Goal: Task Accomplishment & Management: Complete application form

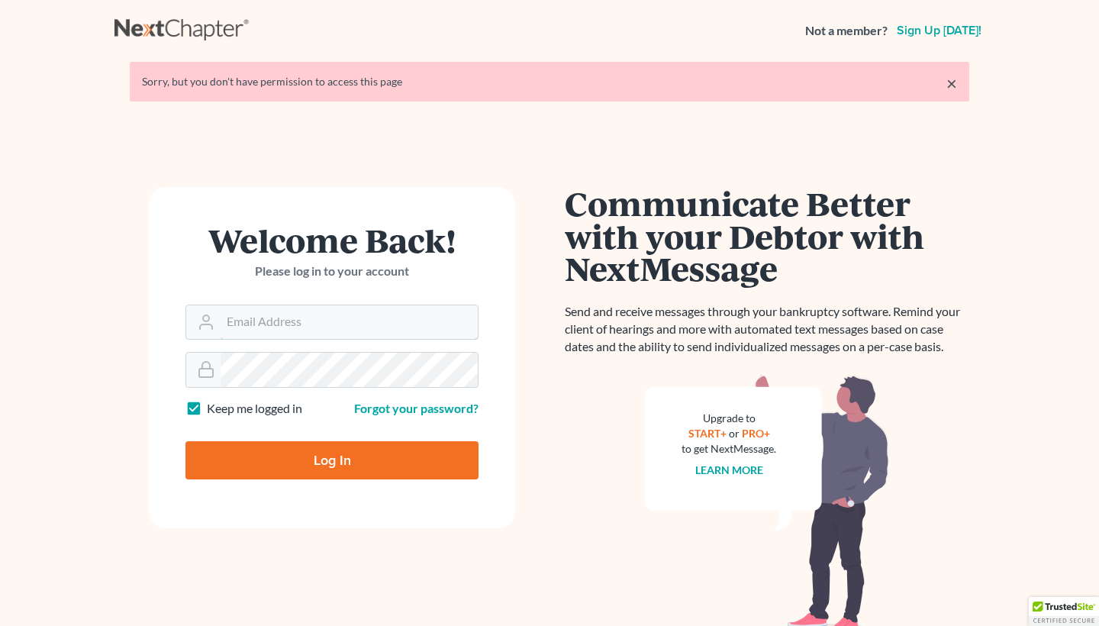
type input "[PERSON_NAME][EMAIL_ADDRESS][DOMAIN_NAME]"
click at [332, 459] on input "Log In" at bounding box center [331, 460] width 293 height 38
type input "Thinking..."
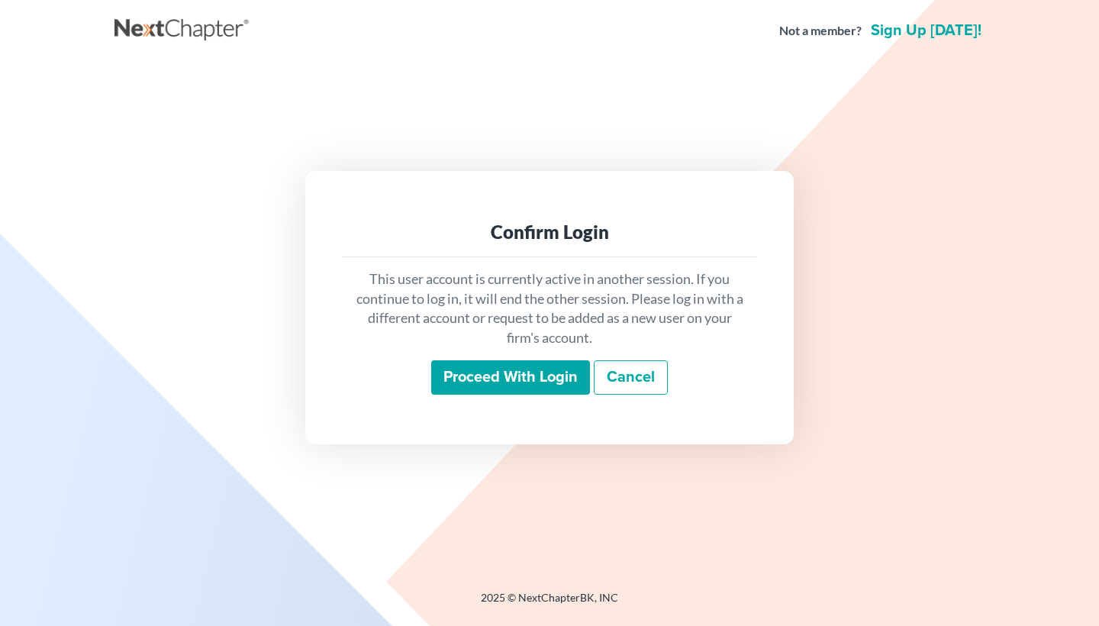
click at [573, 381] on input "Proceed with login" at bounding box center [510, 377] width 159 height 35
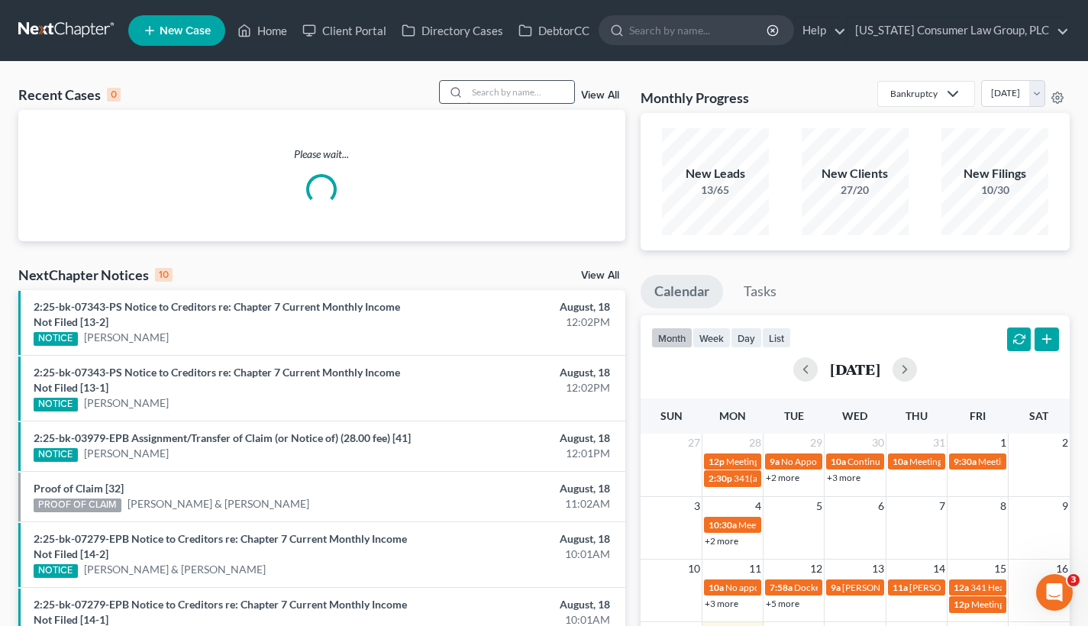
click at [512, 95] on input "search" at bounding box center [520, 92] width 107 height 22
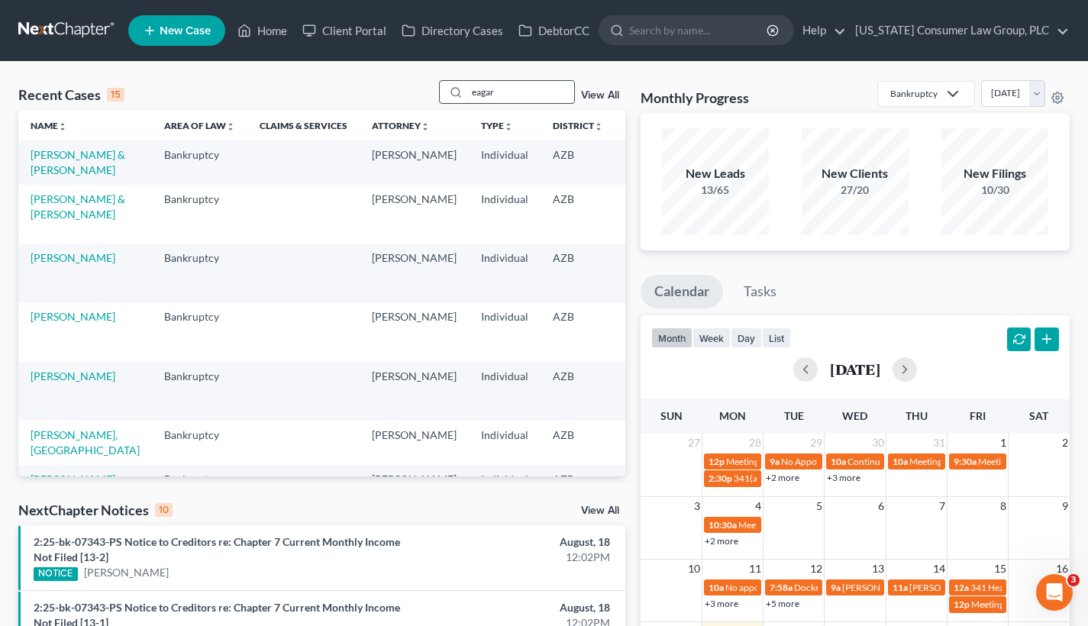
type input "eagar"
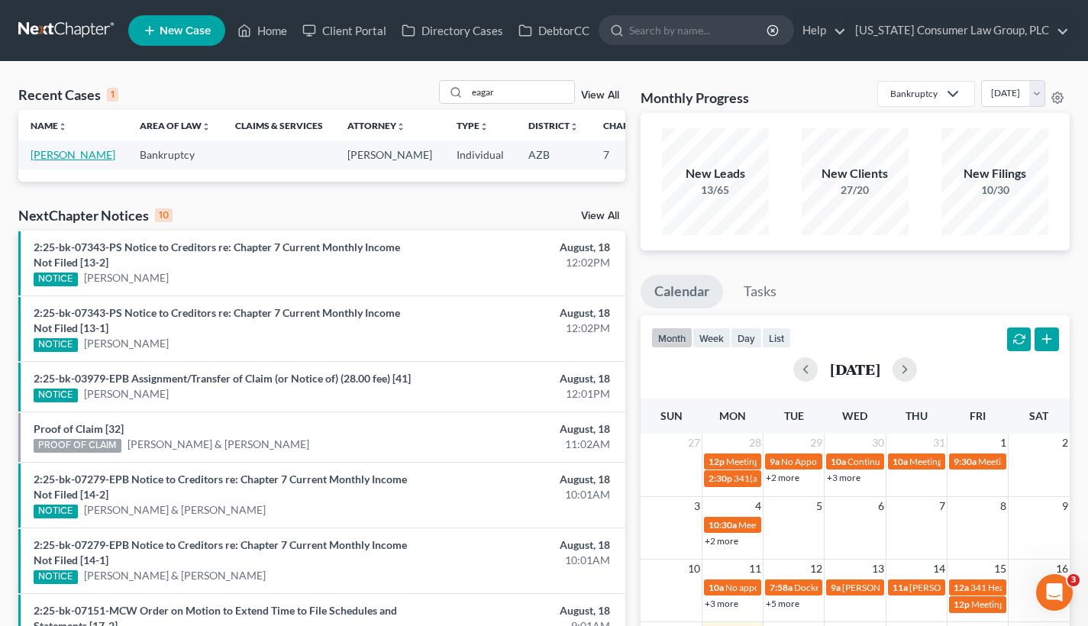
click at [38, 161] on link "Eagar, Cassandra" at bounding box center [73, 154] width 85 height 13
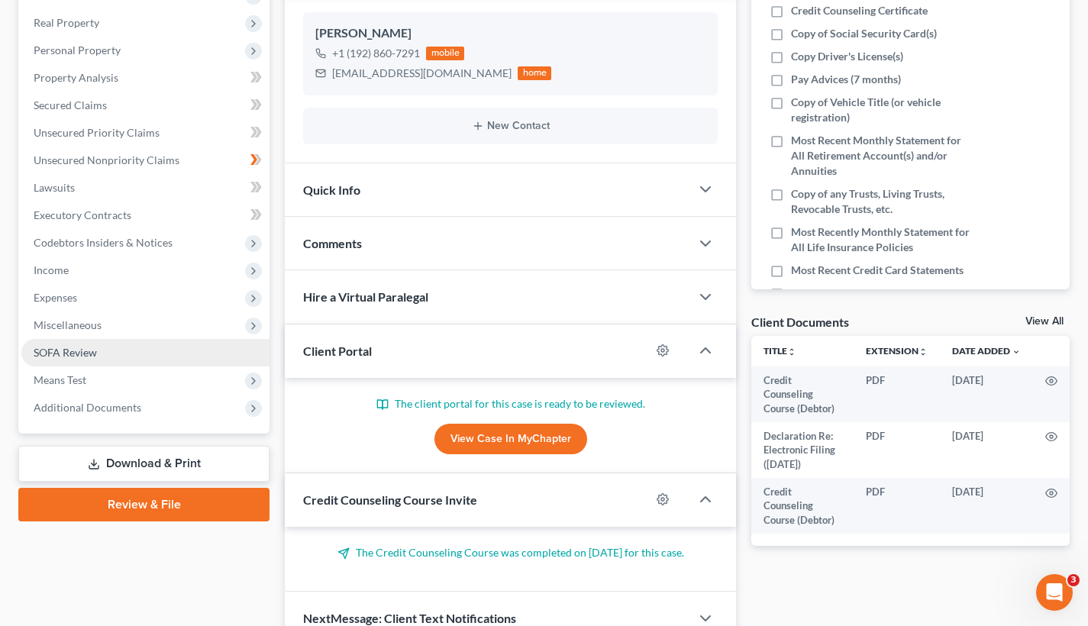
scroll to position [334, 0]
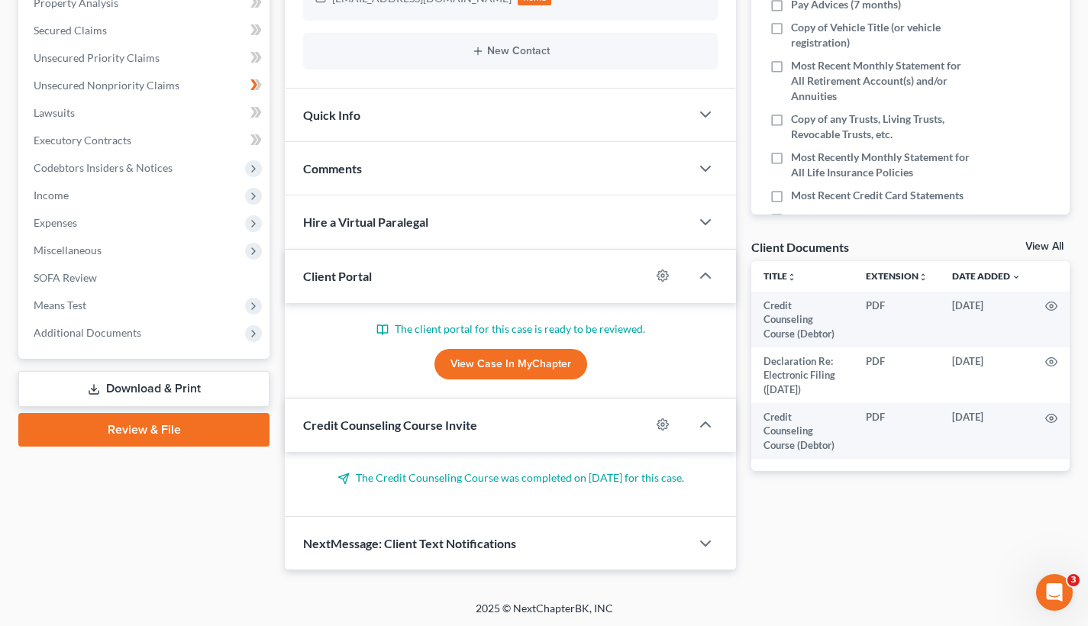
click at [134, 429] on link "Review & File" at bounding box center [143, 430] width 251 height 34
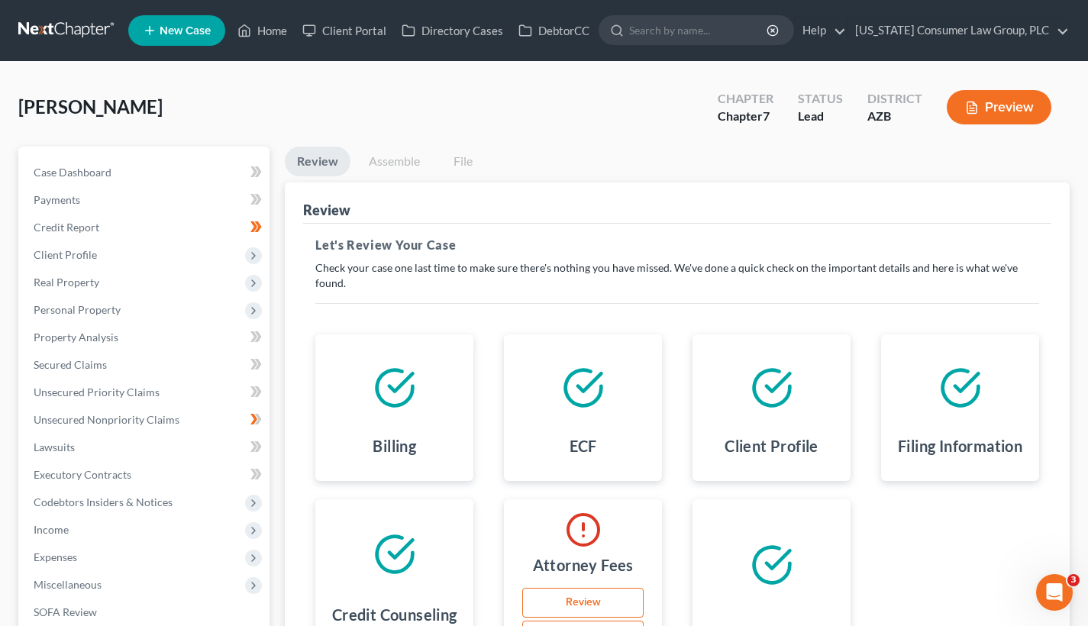
scroll to position [181, 0]
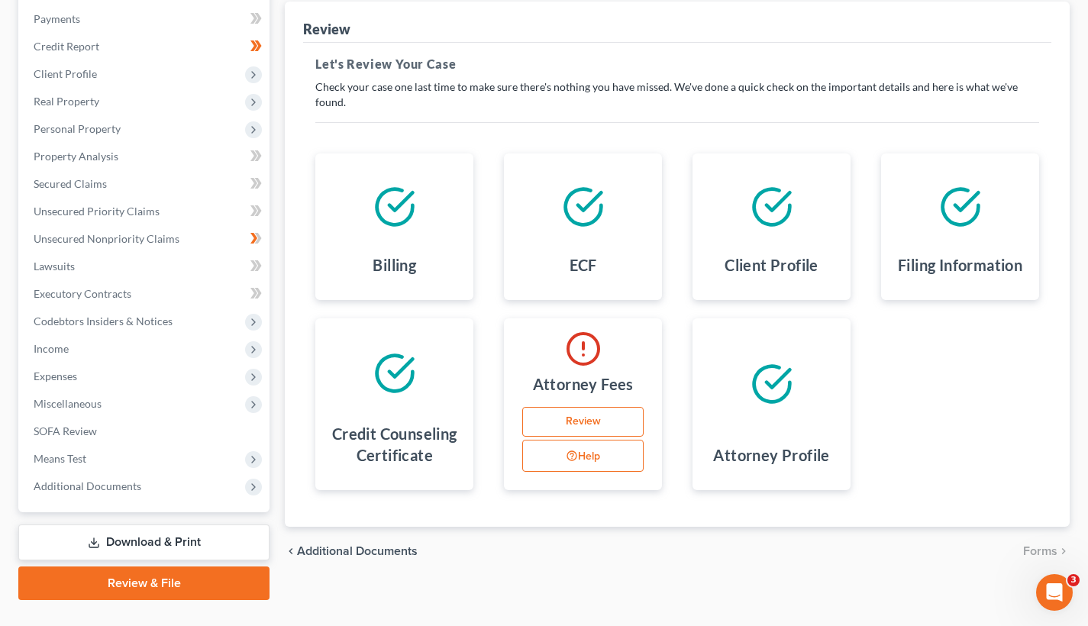
click at [582, 421] on link "Review" at bounding box center [582, 422] width 121 height 31
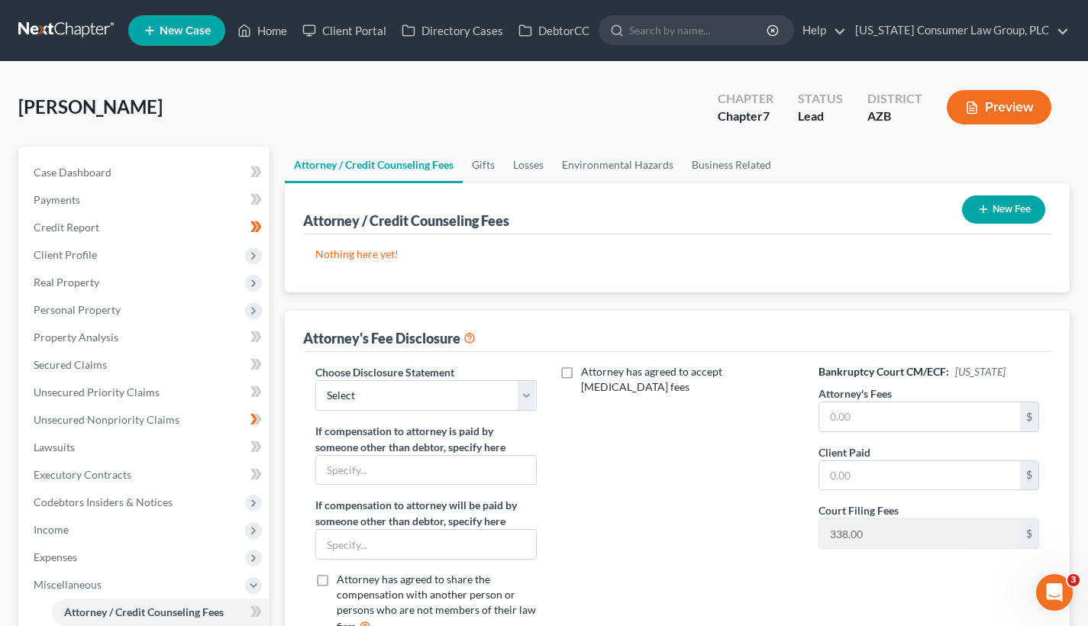
click at [987, 214] on icon "button" at bounding box center [983, 209] width 12 height 12
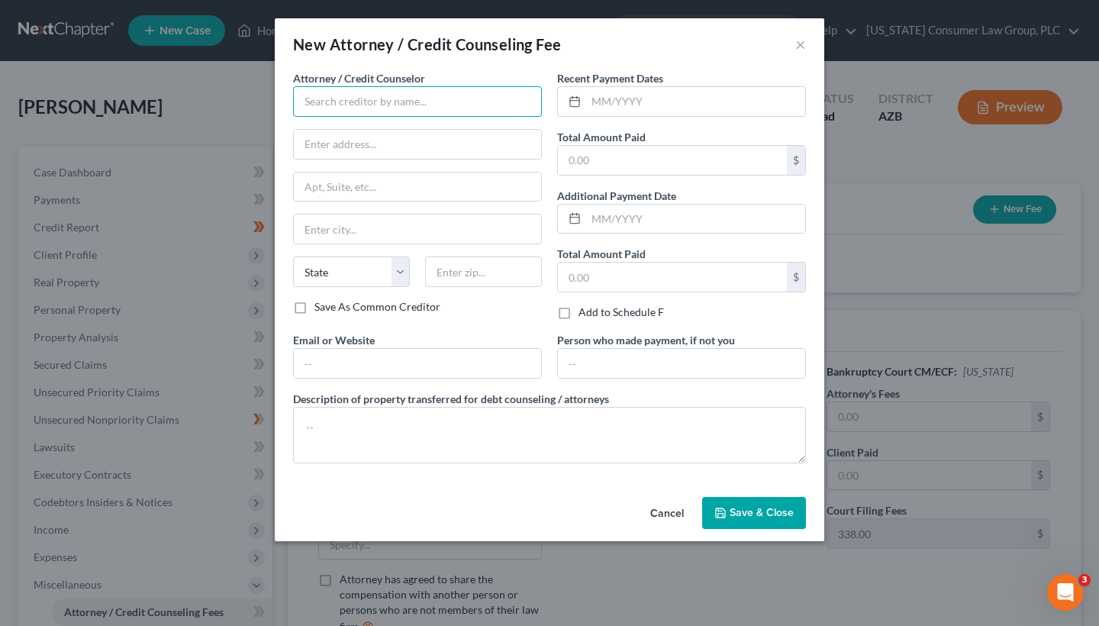
click at [322, 114] on input "text" at bounding box center [417, 101] width 249 height 31
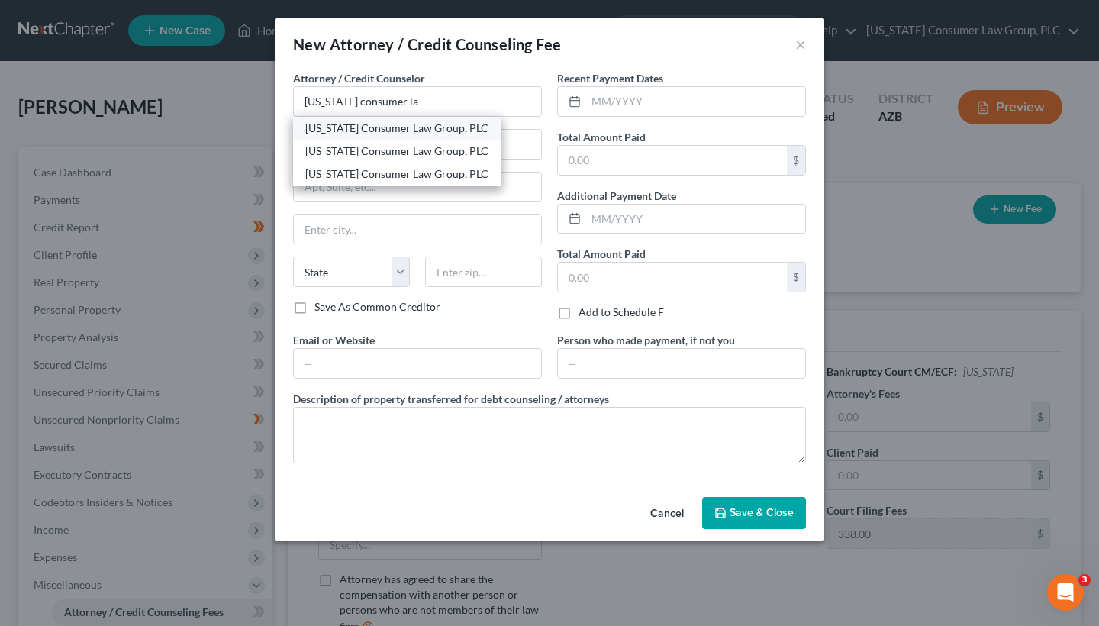
click at [330, 118] on div "Arizona Consumer Law Group, PLC" at bounding box center [397, 128] width 208 height 23
type input "Arizona Consumer Law Group, PLC"
type input "2350 E. Germann Rd #38"
type input "Chandler"
select select "3"
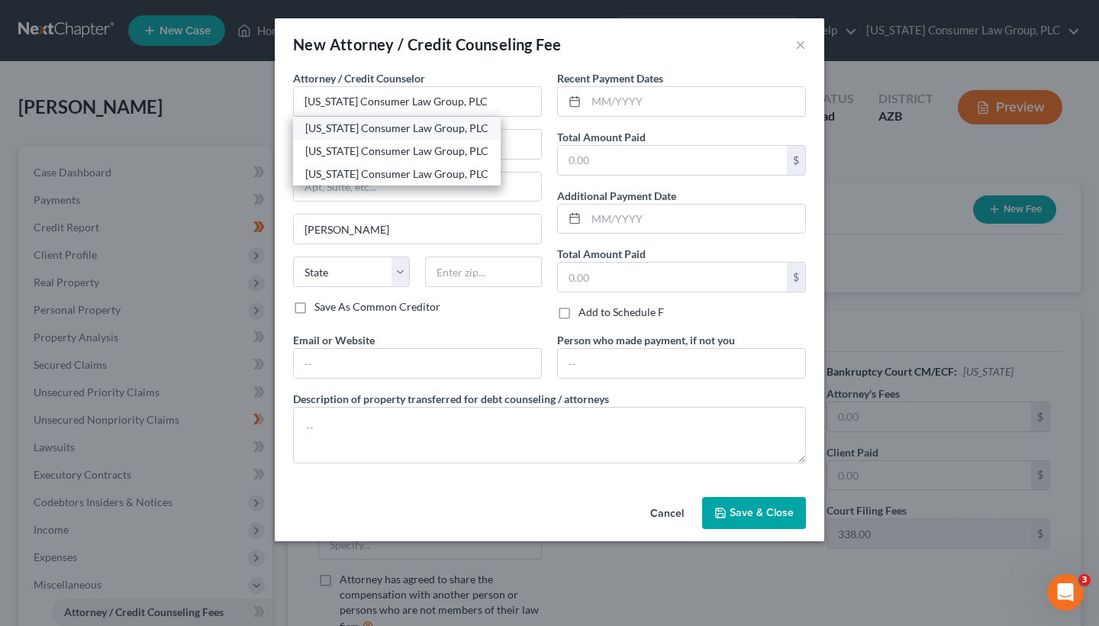
type input "85286"
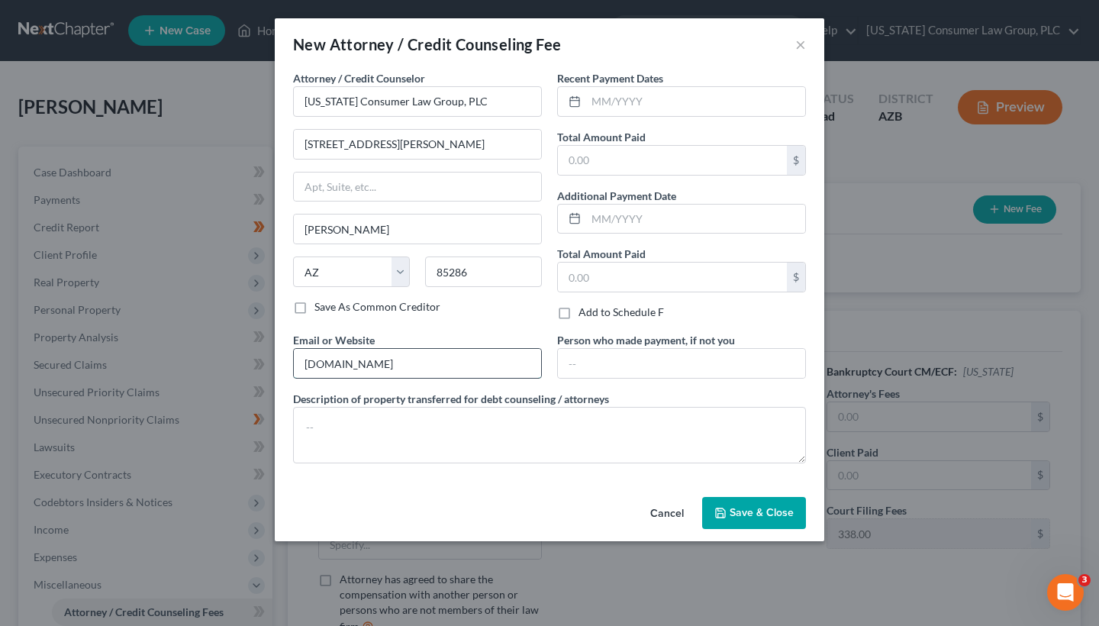
type input "www.skibalaw.com"
type textarea "Filing fee: $338"
click at [669, 104] on input "text" at bounding box center [695, 101] width 219 height 29
type input "08/2025"
type input "338"
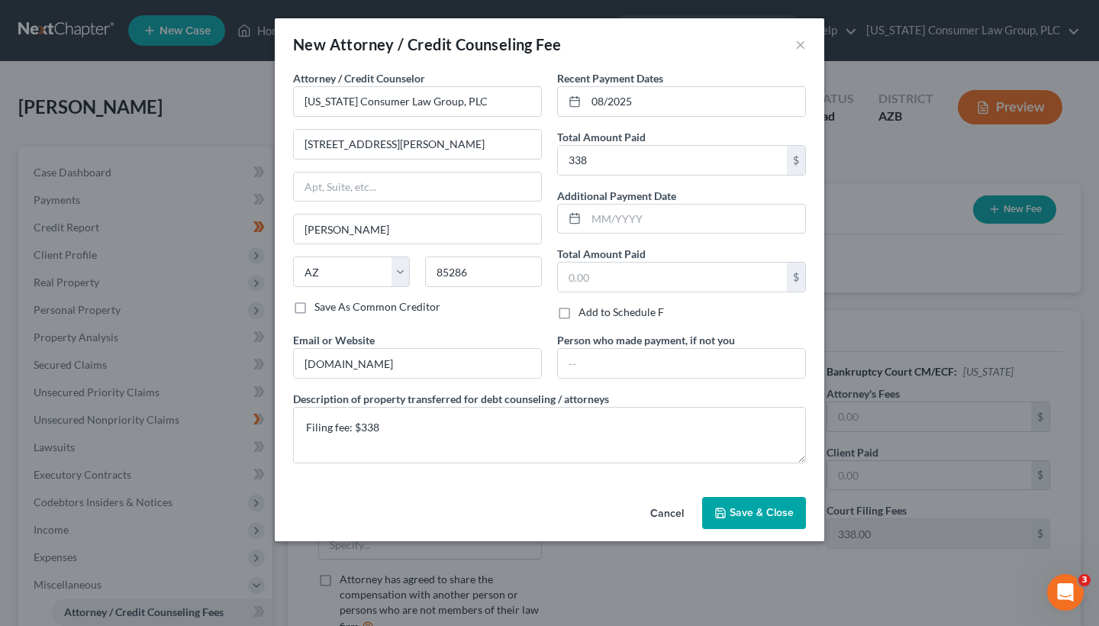
click at [775, 514] on span "Save & Close" at bounding box center [762, 512] width 64 height 13
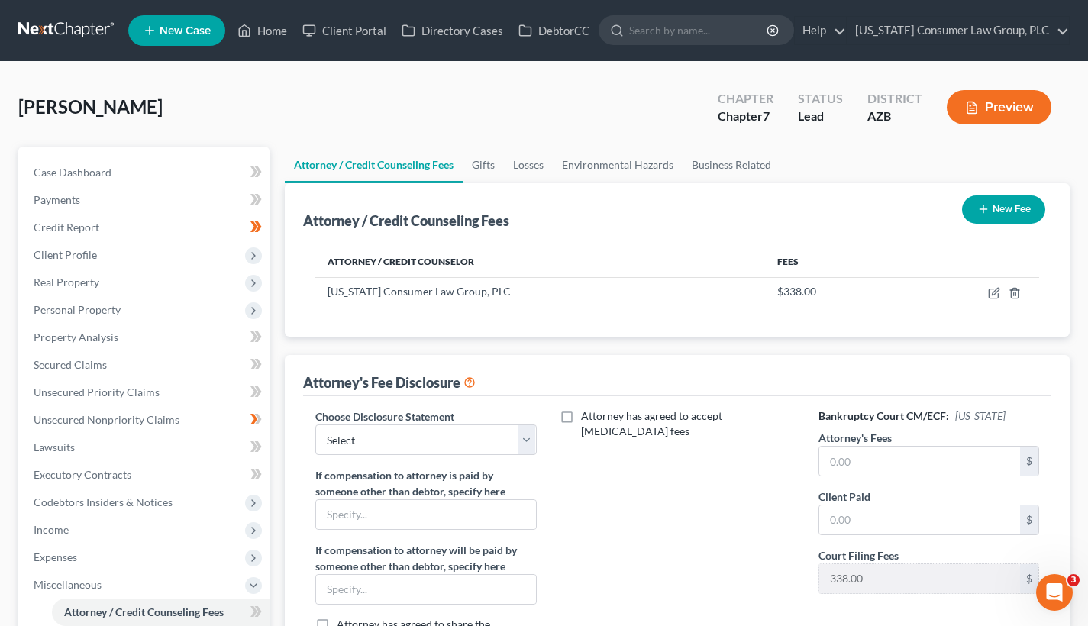
scroll to position [185, 0]
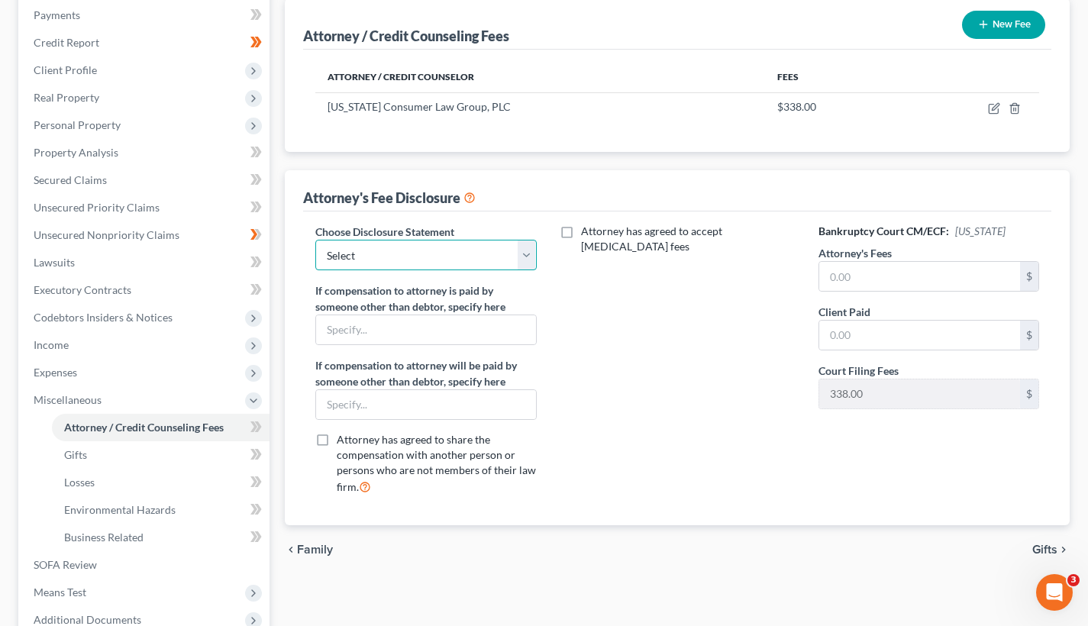
select select "15"
click at [910, 285] on input "text" at bounding box center [919, 276] width 201 height 29
type input "2,950"
type input "0.00"
click at [1033, 546] on span "Gifts" at bounding box center [1044, 549] width 25 height 12
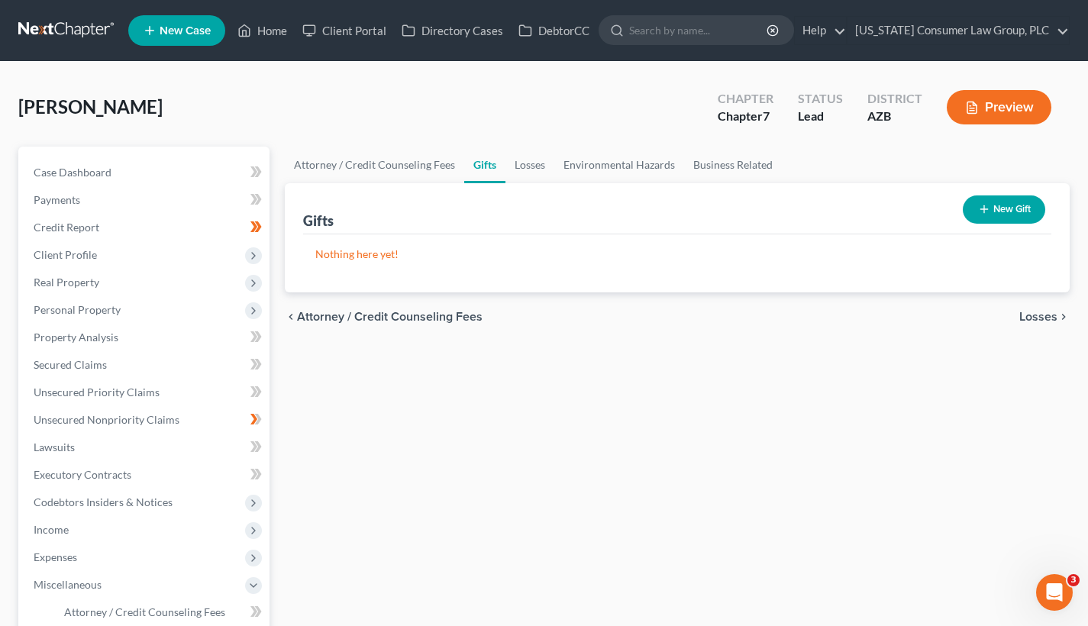
scroll to position [350, 0]
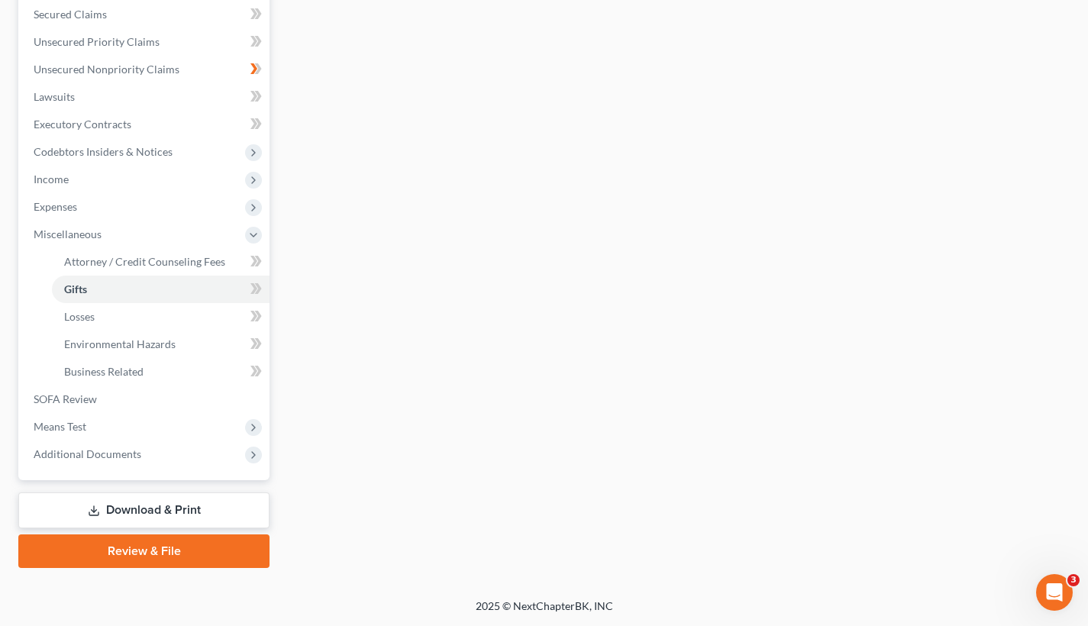
click at [145, 545] on link "Review & File" at bounding box center [143, 551] width 251 height 34
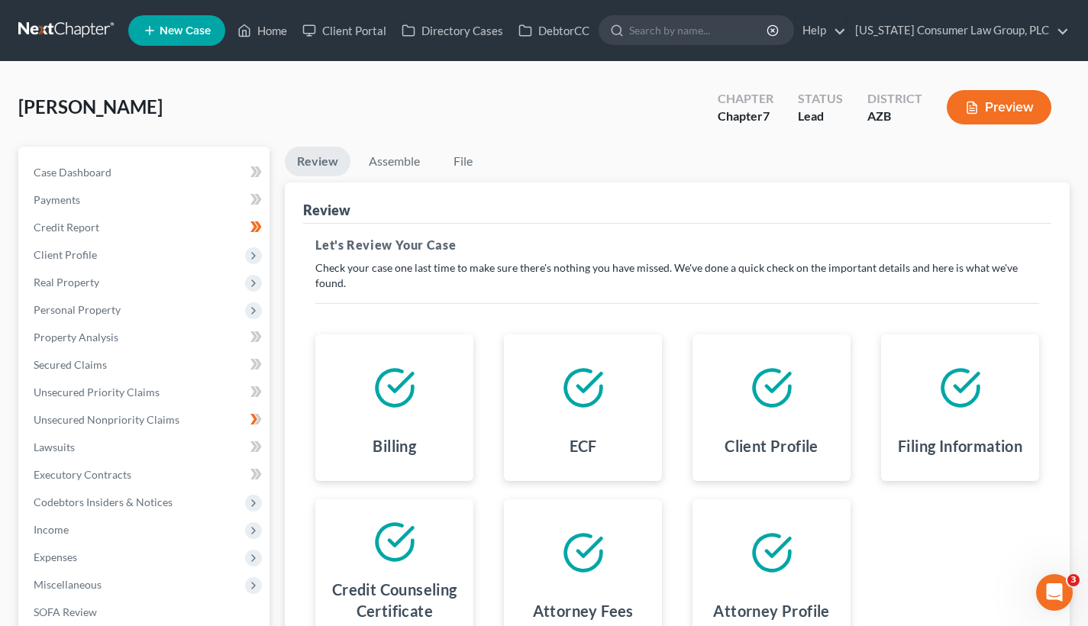
scroll to position [213, 0]
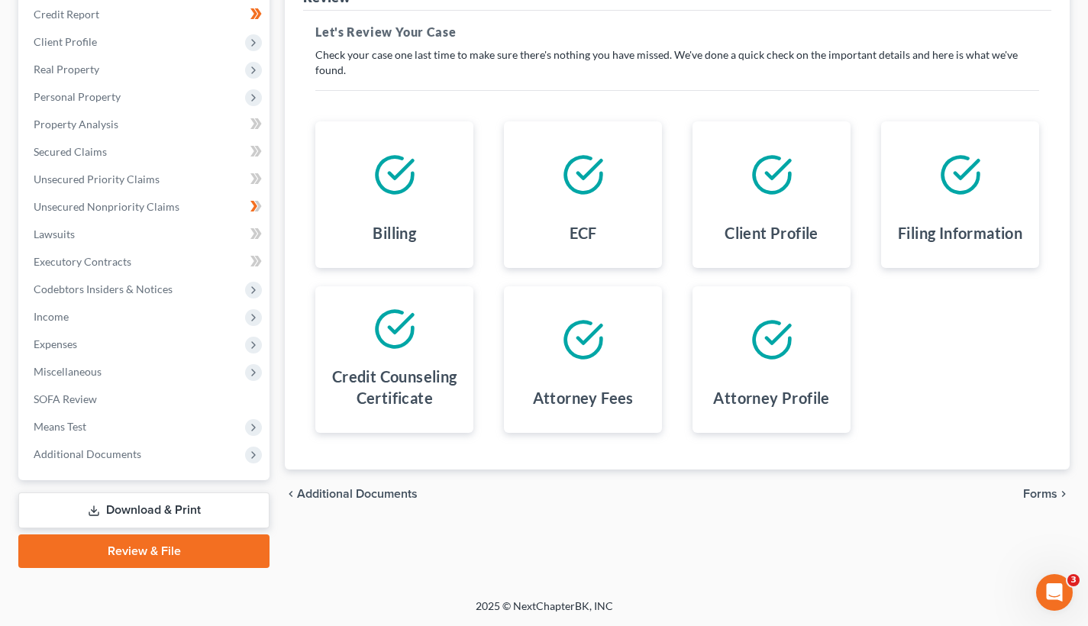
click at [1035, 493] on span "Forms" at bounding box center [1040, 494] width 34 height 12
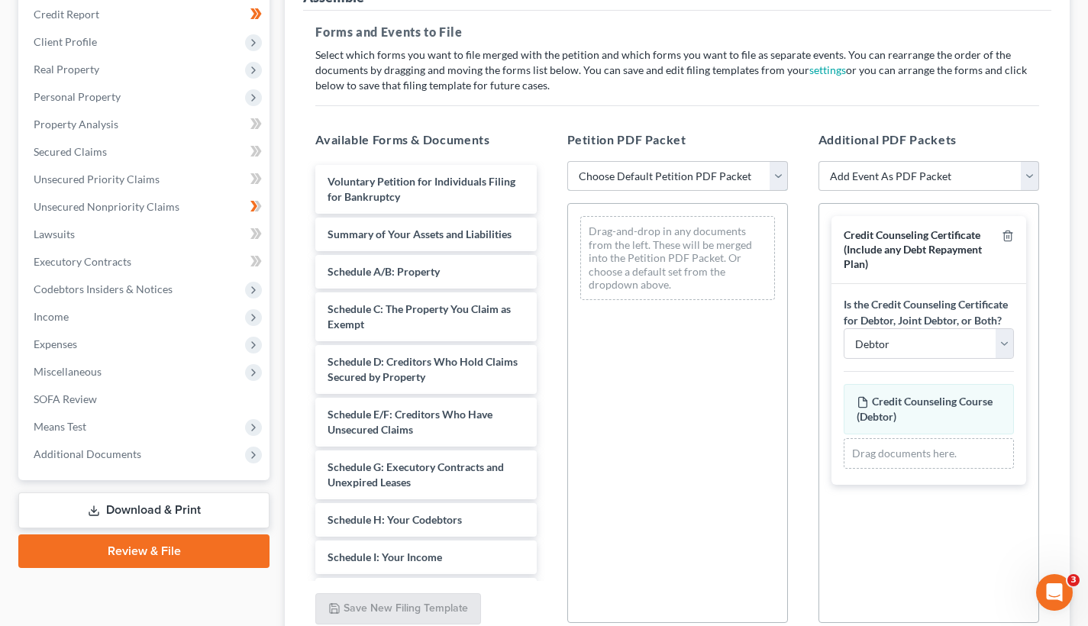
select select "1"
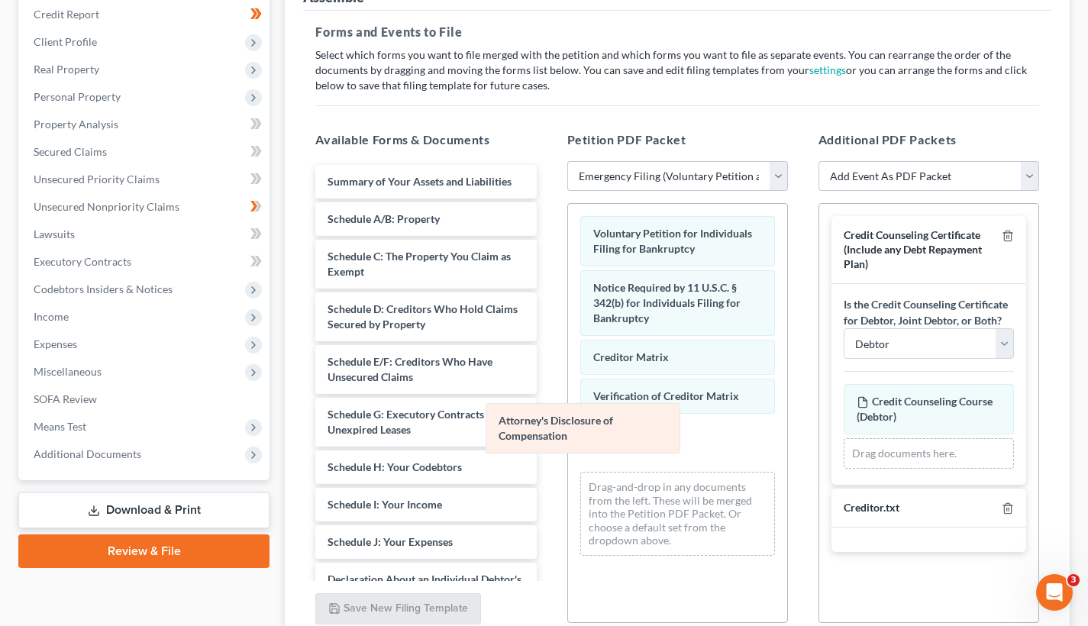
drag, startPoint x: 643, startPoint y: 451, endPoint x: 466, endPoint y: 421, distance: 179.6
click at [568, 421] on div "Attorney's Disclosure of Compensation Voluntary Petition for Individuals Filing…" at bounding box center [677, 386] width 219 height 364
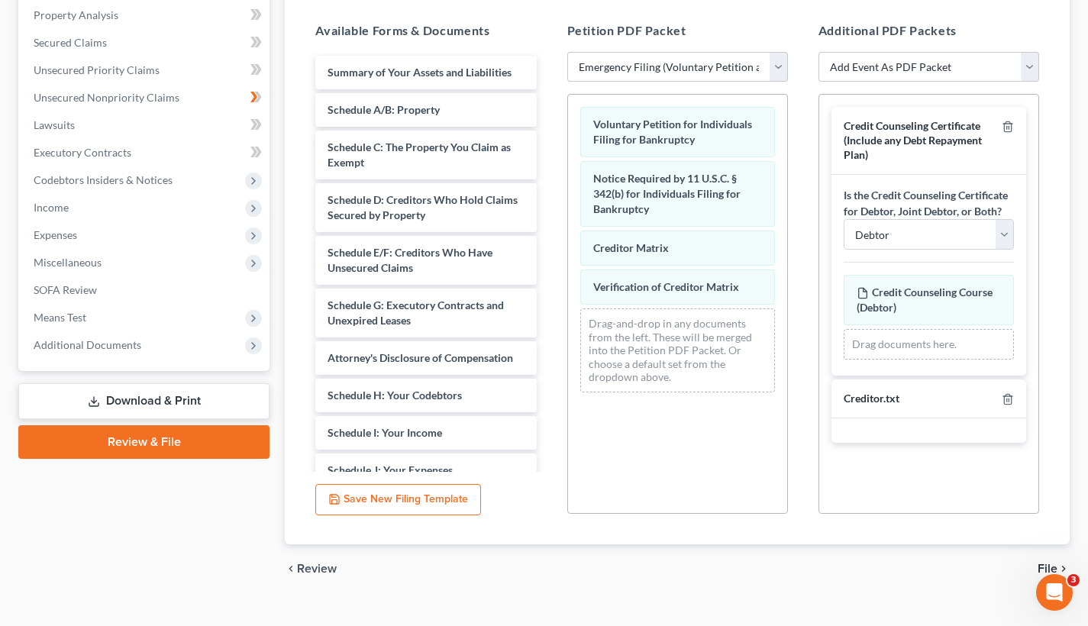
scroll to position [347, 0]
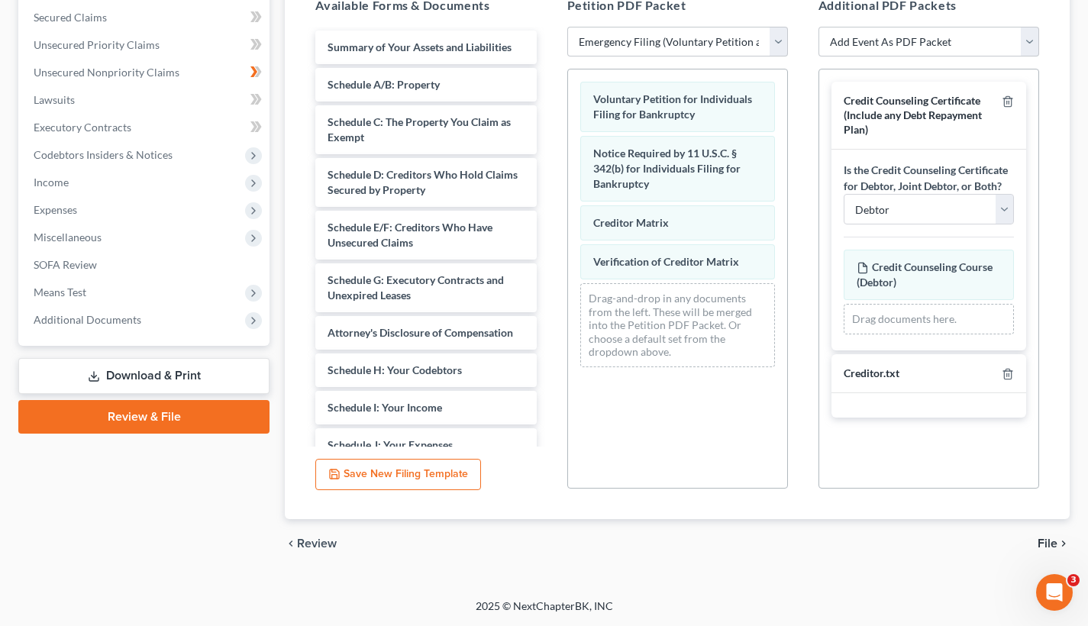
click at [1046, 540] on span "File" at bounding box center [1047, 543] width 20 height 12
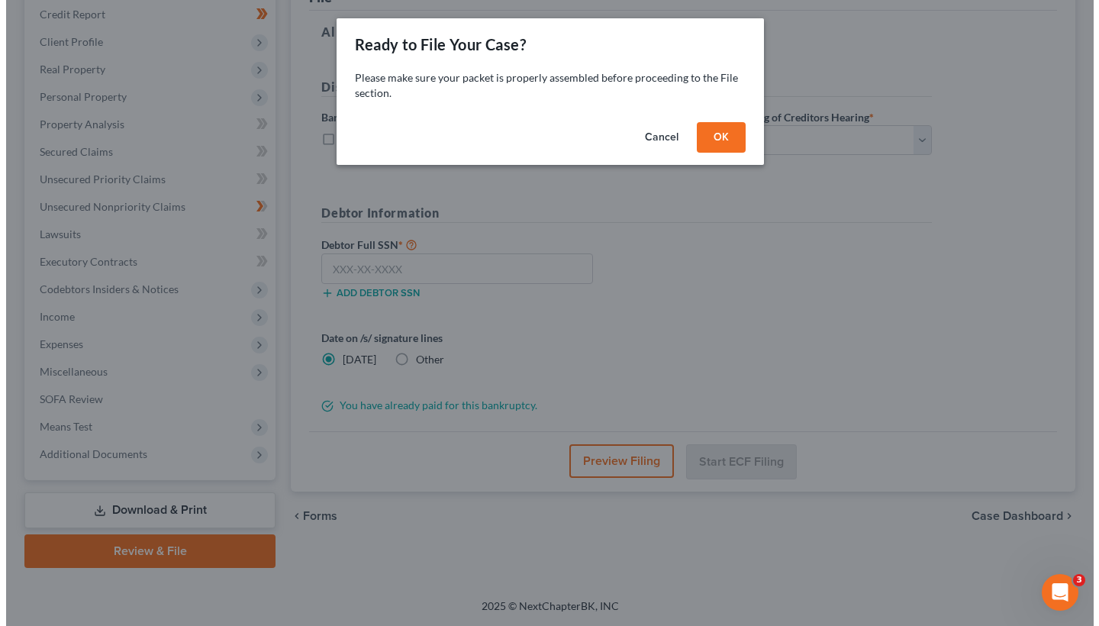
scroll to position [213, 0]
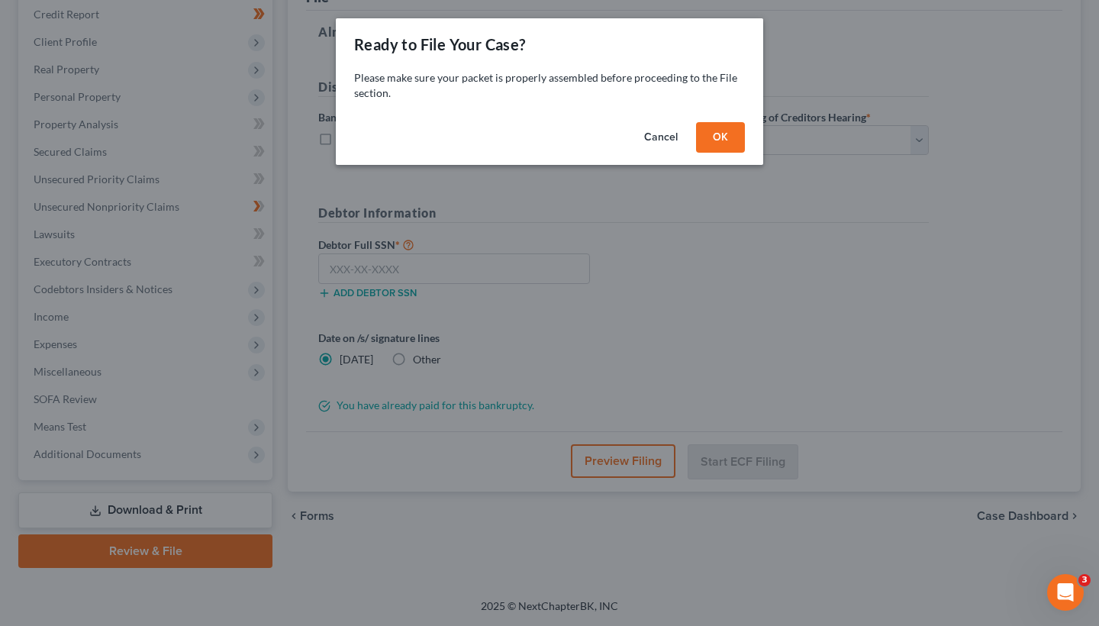
click at [702, 137] on button "OK" at bounding box center [720, 137] width 49 height 31
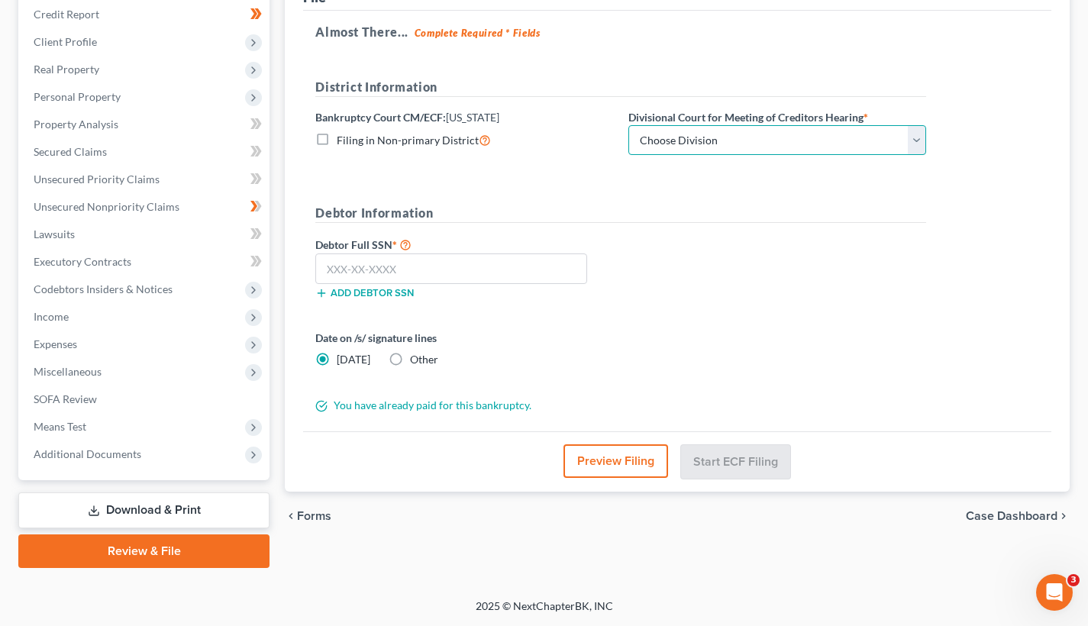
select select "0"
click at [488, 268] on input "text" at bounding box center [451, 268] width 272 height 31
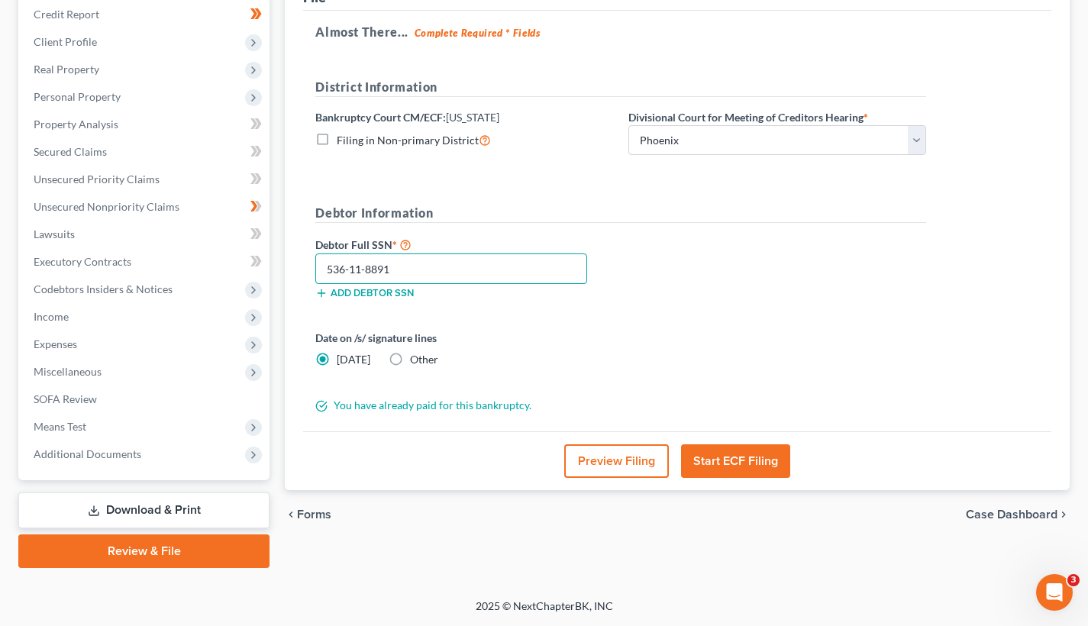
type input "536-11-8891"
click at [644, 464] on button "Preview Filing" at bounding box center [616, 461] width 105 height 34
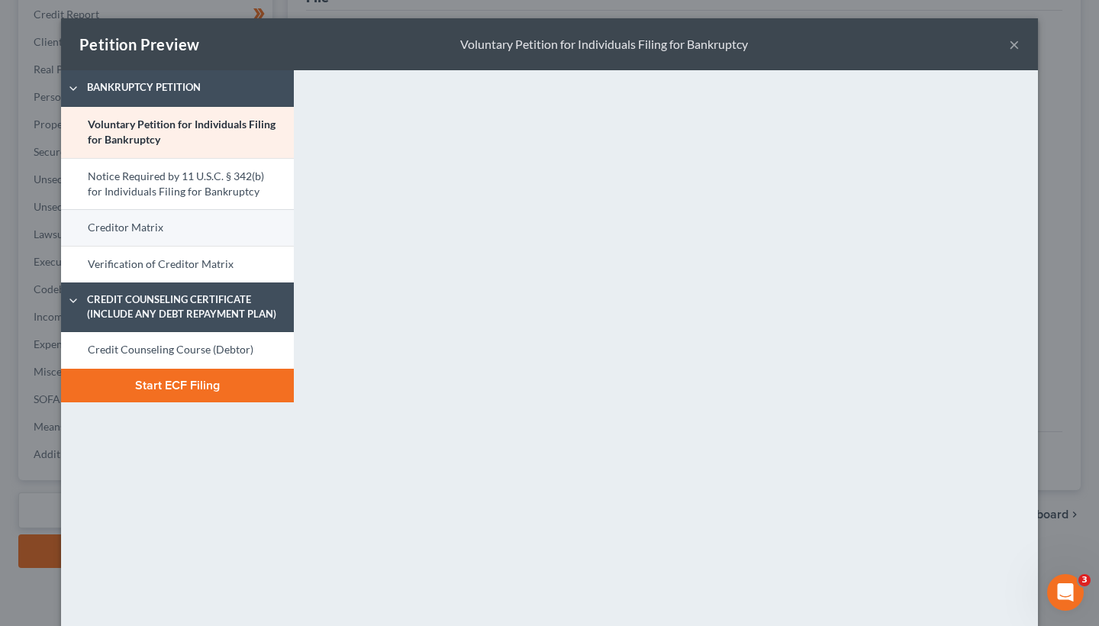
click at [153, 224] on link "Creditor Matrix" at bounding box center [177, 227] width 233 height 37
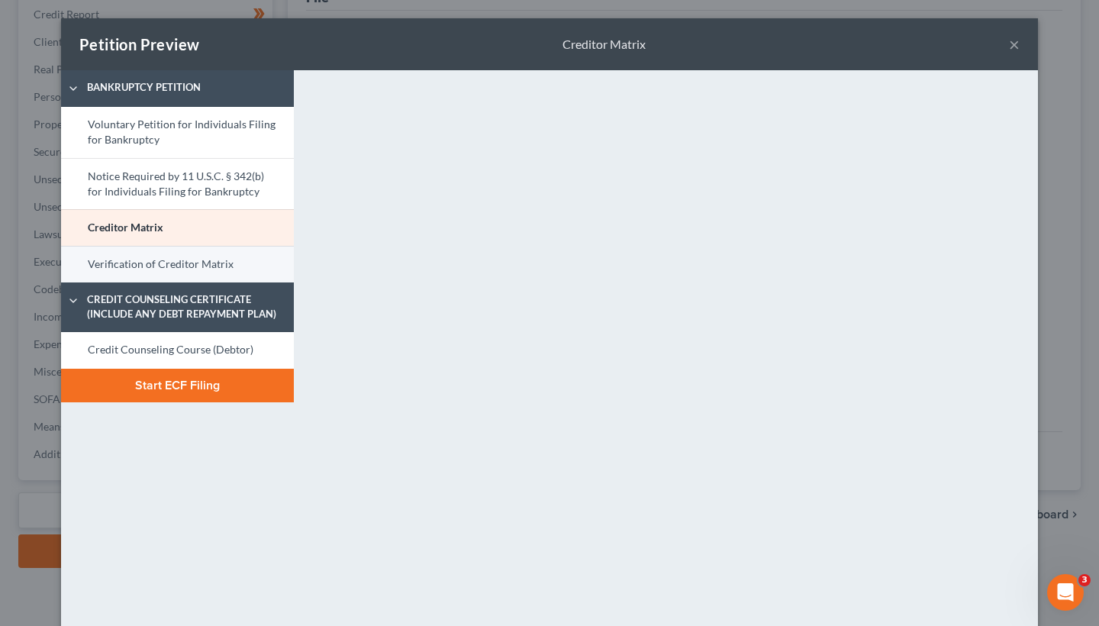
click at [114, 263] on link "Verification of Creditor Matrix" at bounding box center [177, 264] width 233 height 37
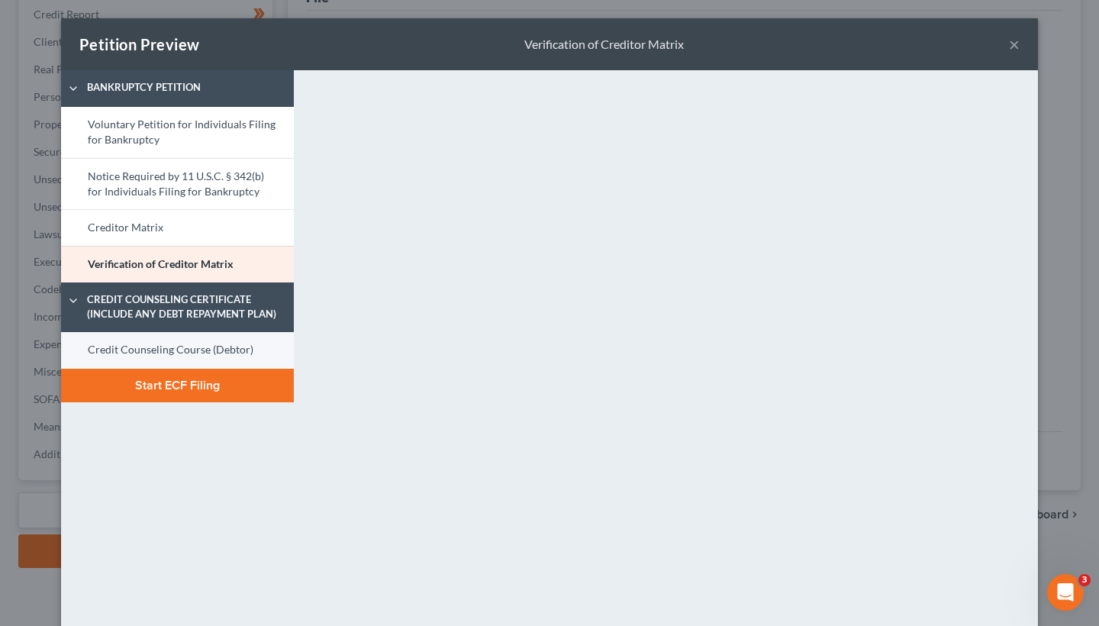
click at [172, 350] on link "Credit Counseling Course (Debtor)" at bounding box center [177, 350] width 233 height 37
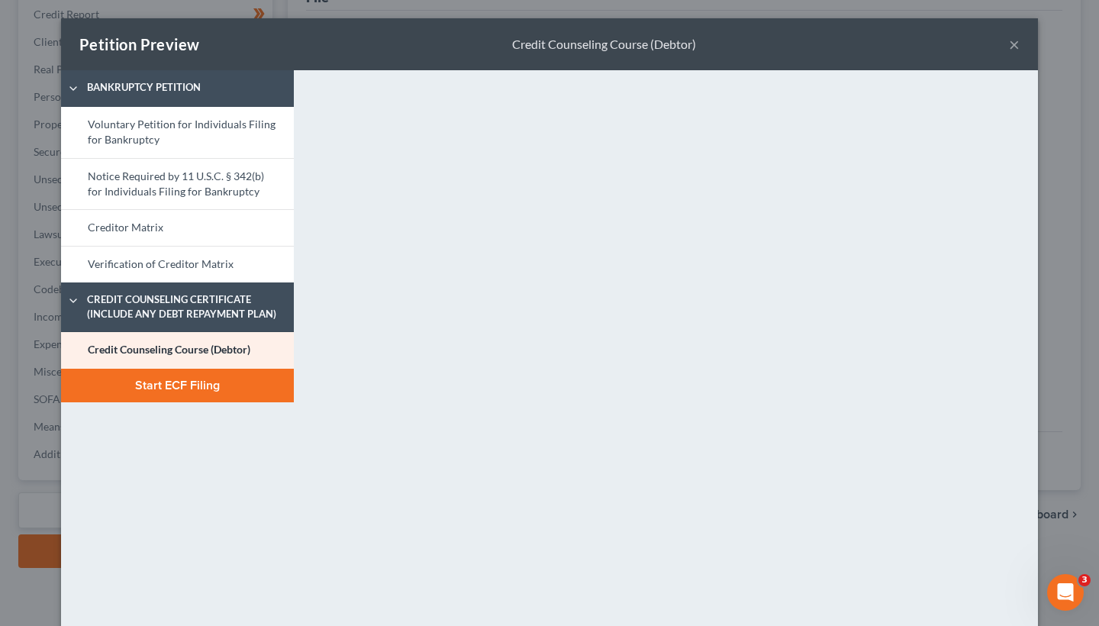
click at [180, 386] on button "Start ECF Filing" at bounding box center [177, 386] width 233 height 34
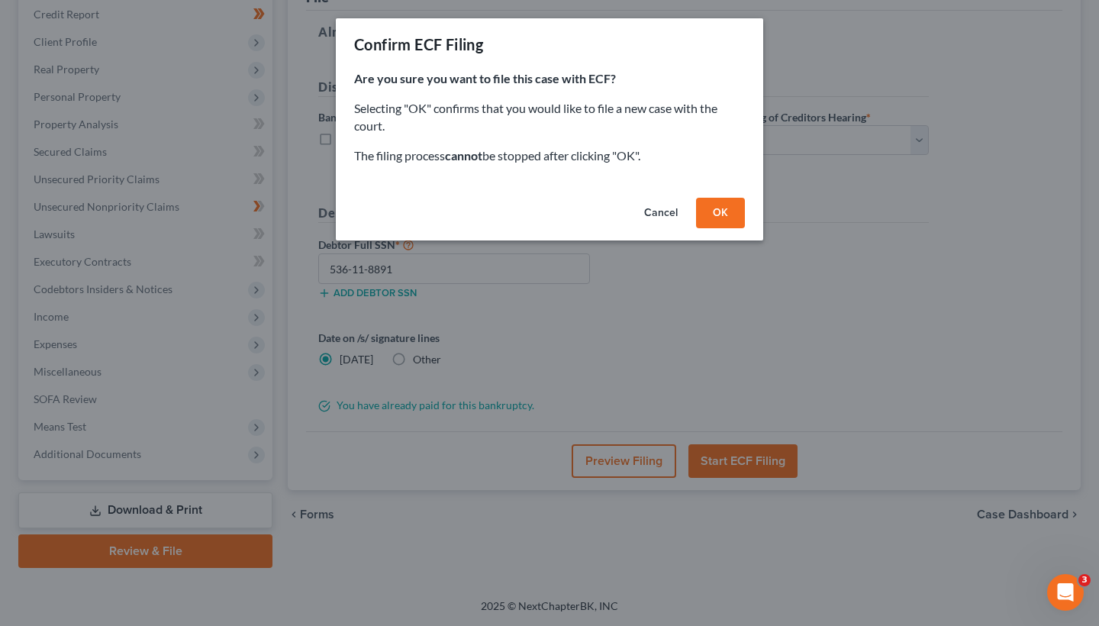
click at [737, 216] on button "OK" at bounding box center [720, 213] width 49 height 31
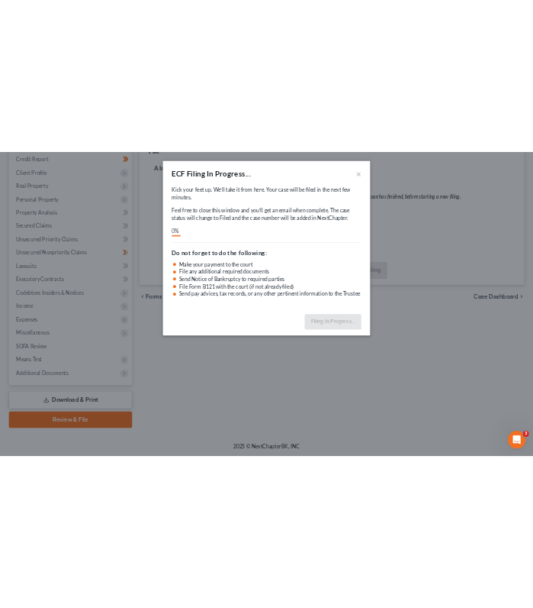
scroll to position [83, 0]
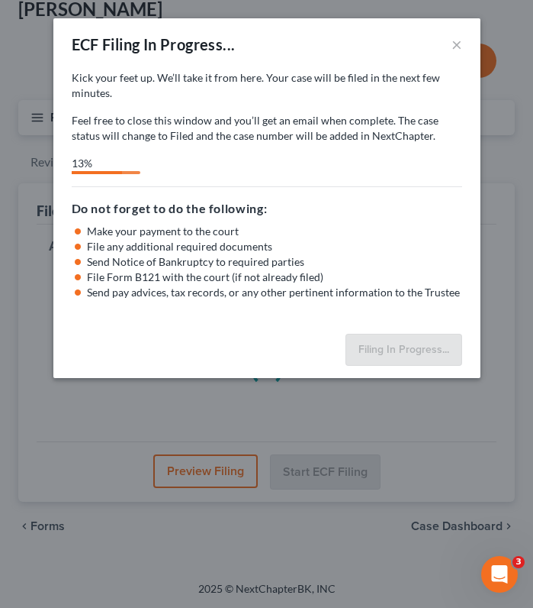
select select "0"
